Goal: Find specific page/section: Find specific page/section

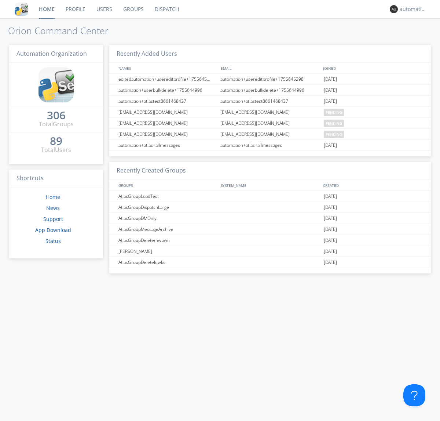
click at [166, 9] on link "Dispatch" at bounding box center [166, 9] width 35 height 18
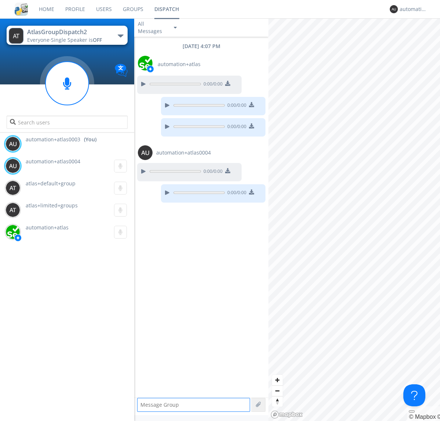
click at [120, 36] on div "button" at bounding box center [121, 35] width 6 height 3
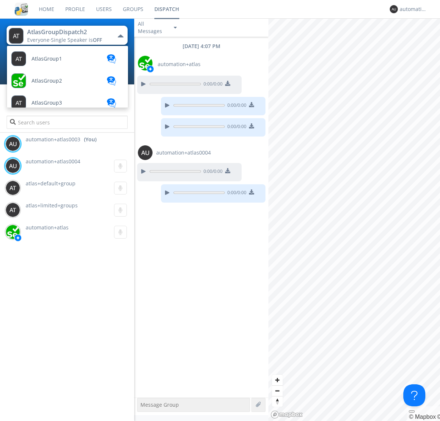
click at [57, 62] on span "AtlasGroupDispatch3" at bounding box center [47, 59] width 30 height 6
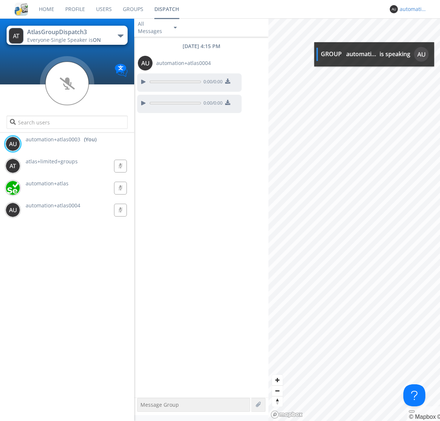
click at [411, 9] on div "automation+atlas0003" at bounding box center [414, 9] width 28 height 7
